Goal: Task Accomplishment & Management: Manage account settings

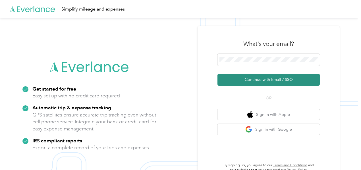
click at [270, 82] on button "Continue with Email / SSO" at bounding box center [268, 80] width 102 height 12
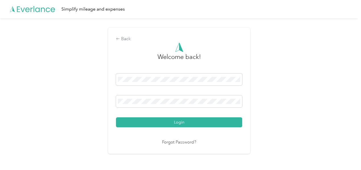
click at [167, 116] on div "Login" at bounding box center [179, 100] width 126 height 54
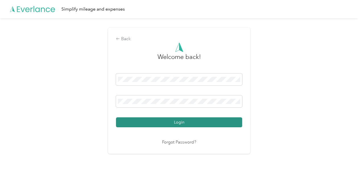
click at [167, 119] on button "Login" at bounding box center [179, 122] width 126 height 10
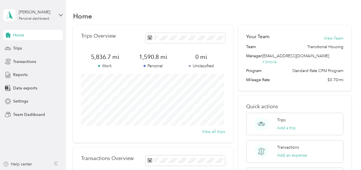
click at [59, 13] on div "[PERSON_NAME] Personal dashboard" at bounding box center [33, 15] width 60 height 20
click at [154, 12] on div "Home" at bounding box center [212, 16] width 278 height 12
click at [56, 9] on div "[PERSON_NAME] Personal dashboard" at bounding box center [33, 15] width 60 height 20
click at [142, 10] on div "Home" at bounding box center [212, 16] width 278 height 12
click at [43, 22] on div "[PERSON_NAME] Personal dashboard" at bounding box center [33, 15] width 60 height 20
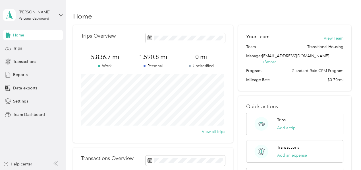
click at [44, 50] on div "Team dashboard" at bounding box center [63, 47] width 112 height 10
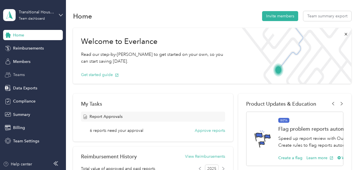
click at [21, 72] on span "Teams" at bounding box center [19, 75] width 12 height 6
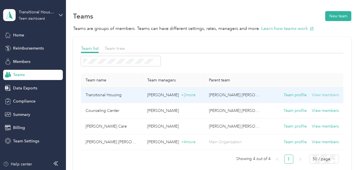
click at [322, 96] on button "View members" at bounding box center [325, 95] width 27 height 6
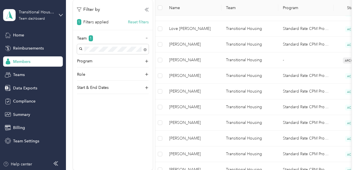
scroll to position [240, 0]
